Goal: Information Seeking & Learning: Learn about a topic

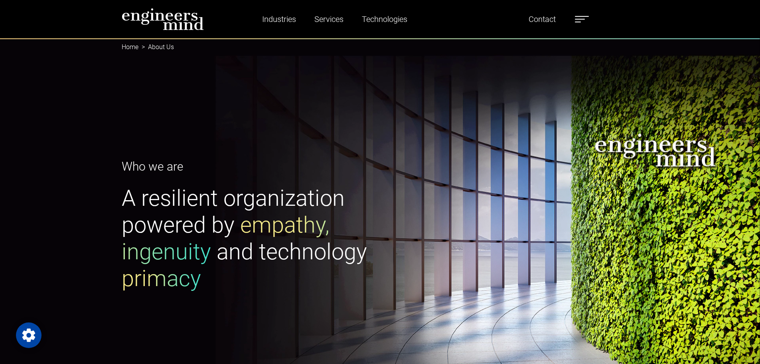
click at [184, 22] on img at bounding box center [163, 19] width 82 height 22
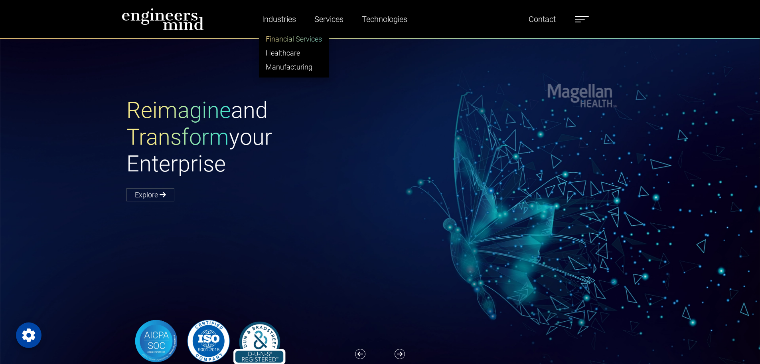
click at [279, 38] on link "Financial Services" at bounding box center [293, 39] width 69 height 14
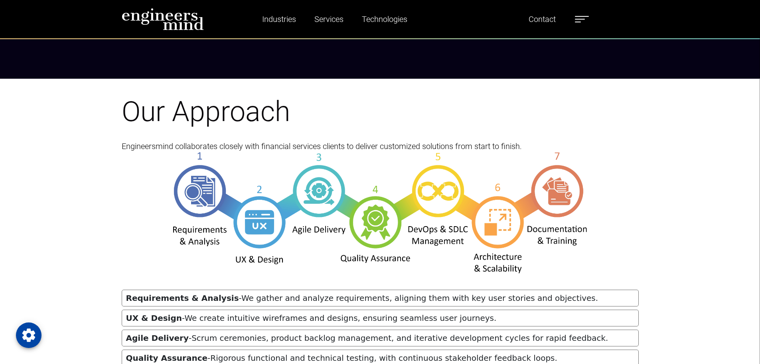
scroll to position [2552, 0]
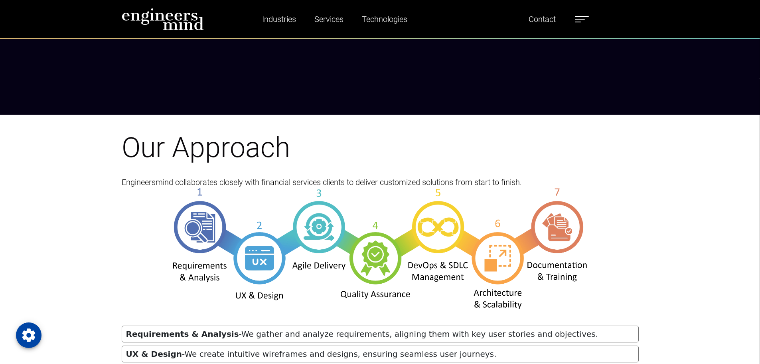
click at [112, 247] on div "Our Approach Engineersmind collaborates closely with financial services clients…" at bounding box center [380, 316] width 760 height 402
